Goal: Download file/media

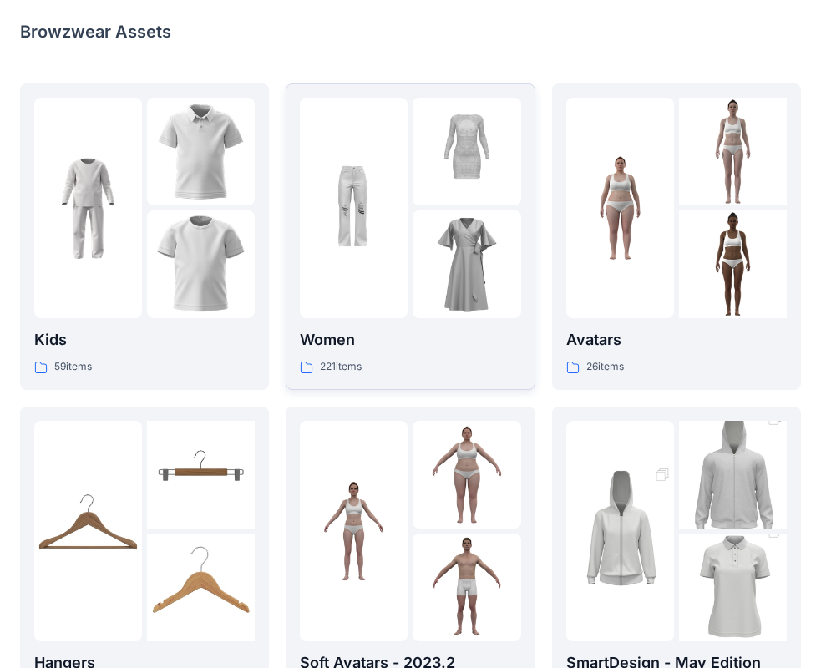
click at [450, 368] on div "221 items" at bounding box center [410, 367] width 220 height 18
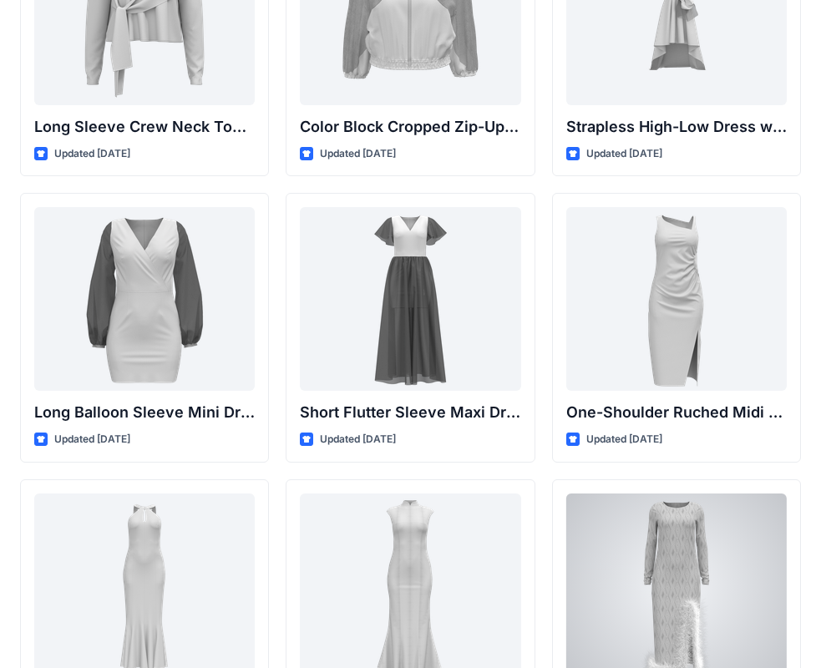
scroll to position [156, 0]
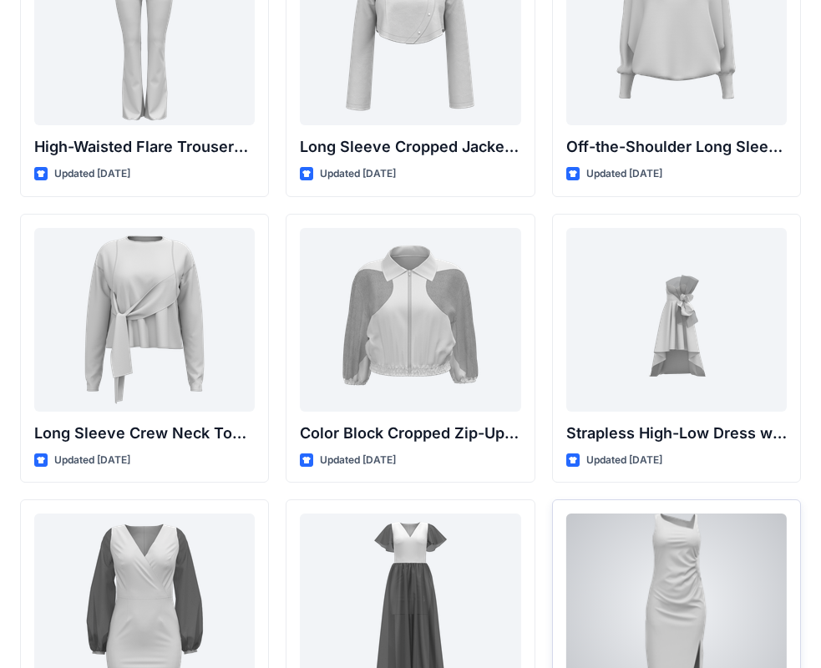
click at [661, 553] on div at bounding box center [676, 605] width 220 height 184
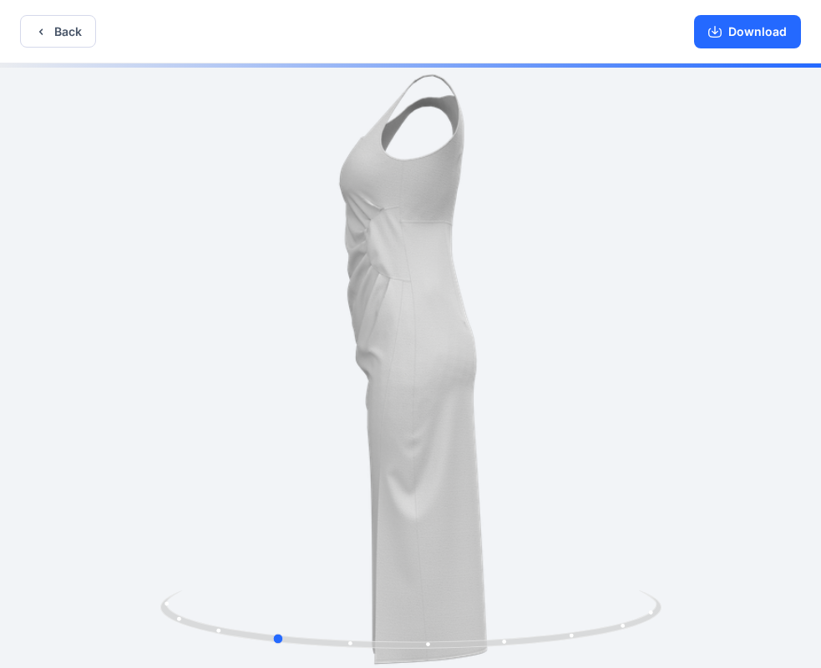
drag, startPoint x: 410, startPoint y: 417, endPoint x: 803, endPoint y: 424, distance: 393.2
click at [804, 424] on div at bounding box center [410, 367] width 821 height 608
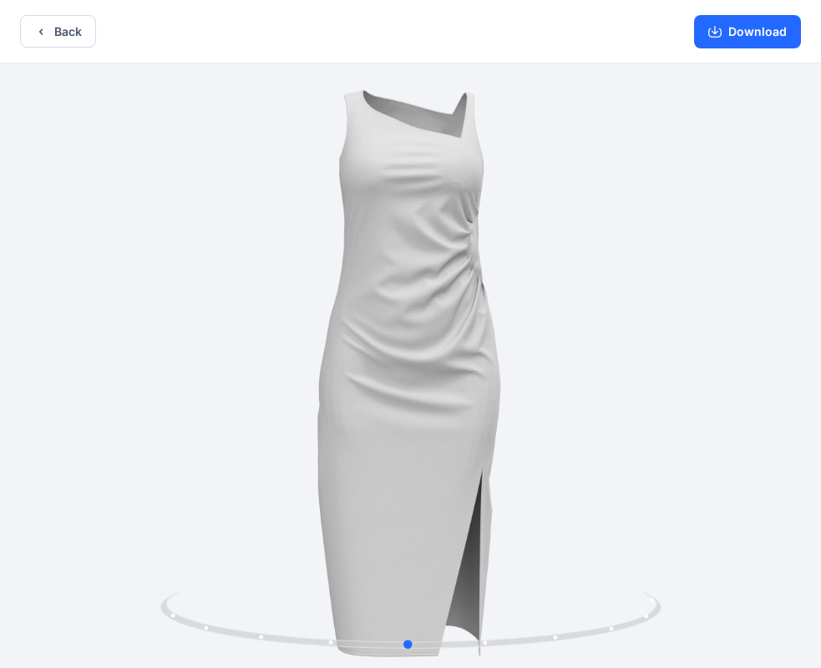
drag, startPoint x: 436, startPoint y: 402, endPoint x: 465, endPoint y: 407, distance: 29.5
click at [465, 407] on div at bounding box center [410, 367] width 821 height 608
click at [755, 28] on button "Download" at bounding box center [747, 31] width 107 height 33
